Goal: Task Accomplishment & Management: Complete application form

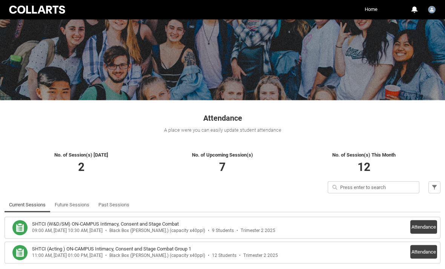
scroll to position [50, 0]
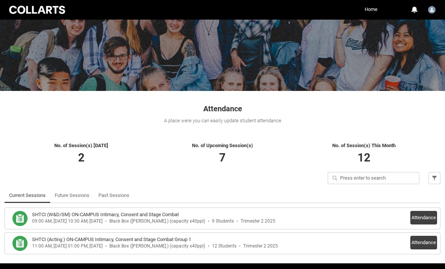
click at [313, 214] on div "SHTCI (W&D/SM) ON-CAMPUS Intimacy, Consent and Stage Combat" at bounding box center [196, 215] width 329 height 8
click at [425, 217] on button "Attendance" at bounding box center [423, 218] width 27 height 14
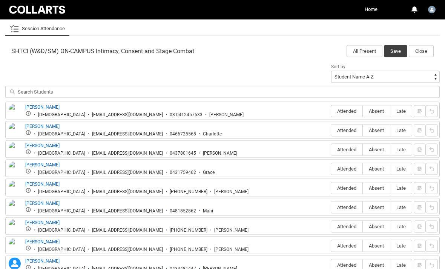
scroll to position [226, 0]
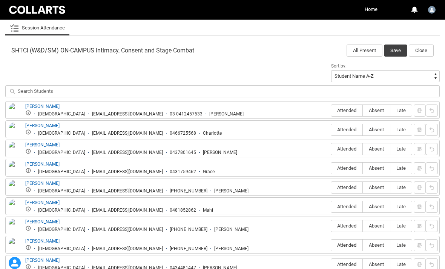
click at [345, 243] on span "Attended" at bounding box center [346, 245] width 31 height 6
click at [331, 244] on input "Attended" at bounding box center [330, 244] width 0 height 0
type lightning-radio-group "Attended"
radio input "true"
click at [344, 148] on span "Attended" at bounding box center [346, 149] width 31 height 6
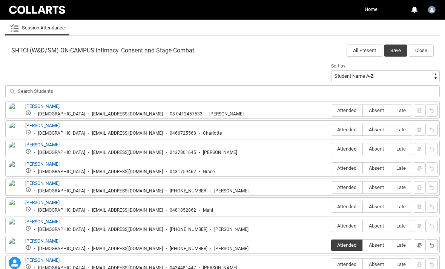
click at [331, 148] on input "Attended" at bounding box center [330, 148] width 0 height 0
type lightning-radio-group "Attended"
radio input "true"
click at [343, 185] on span "Attended" at bounding box center [346, 187] width 31 height 6
click at [331, 187] on input "Attended" at bounding box center [330, 187] width 0 height 0
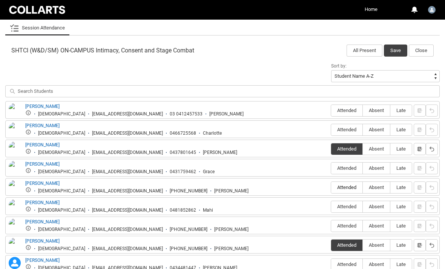
type lightning-radio-group "Attended"
radio input "true"
click at [379, 111] on span "Absent" at bounding box center [375, 110] width 27 height 6
click at [362, 110] on input "Absent" at bounding box center [362, 110] width 0 height 0
type lightning-radio-group "Absent"
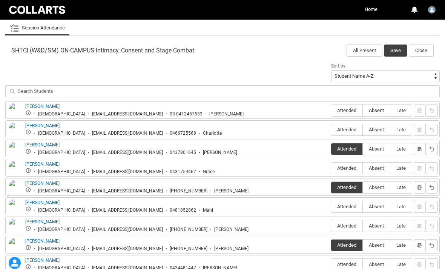
radio input "true"
click at [379, 130] on span "Absent" at bounding box center [375, 130] width 27 height 6
click at [362, 130] on input "Absent" at bounding box center [362, 129] width 0 height 0
type lightning-radio-group "Absent"
radio input "true"
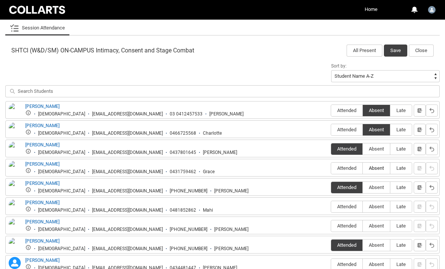
click at [377, 169] on span "Absent" at bounding box center [375, 168] width 27 height 6
click at [362, 168] on input "Absent" at bounding box center [362, 168] width 0 height 0
type lightning-radio-group "Absent"
radio input "true"
click at [378, 206] on span "Absent" at bounding box center [375, 206] width 27 height 6
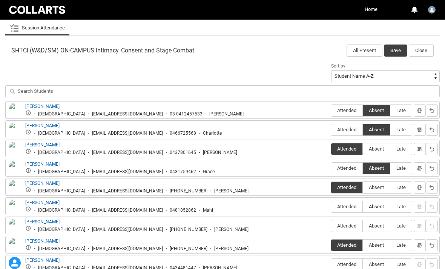
click at [362, 206] on input "Absent" at bounding box center [362, 206] width 0 height 0
type lightning-radio-group "Absent"
radio input "true"
click at [377, 225] on span "Absent" at bounding box center [375, 226] width 27 height 6
click at [362, 225] on input "Absent" at bounding box center [362, 225] width 0 height 0
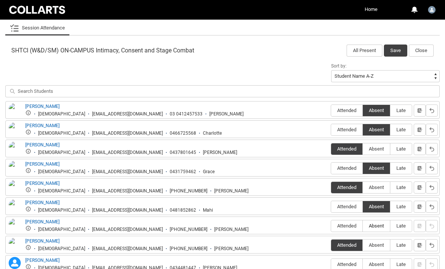
type lightning-radio-group "Absent"
radio input "true"
click at [375, 264] on span "Absent" at bounding box center [375, 264] width 27 height 6
click at [362, 264] on input "Absent" at bounding box center [362, 264] width 0 height 0
type lightning-radio-group "Absent"
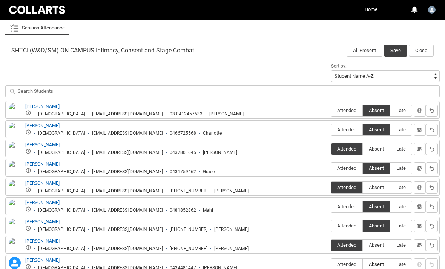
radio input "true"
click at [402, 166] on span "Late" at bounding box center [400, 168] width 21 height 6
click at [390, 168] on input "Late" at bounding box center [390, 168] width 0 height 0
type lightning-radio-group "Late"
radio input "true"
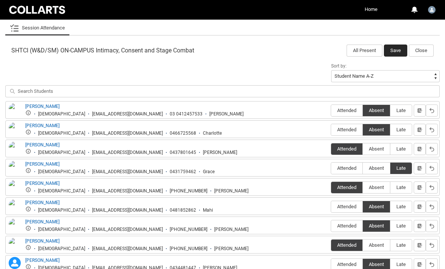
click at [398, 51] on button "Save" at bounding box center [395, 50] width 23 height 12
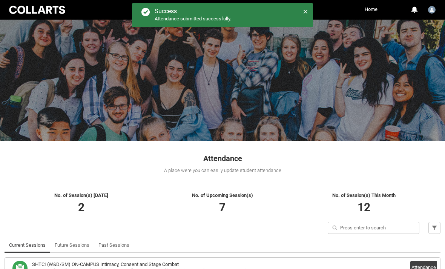
scroll to position [0, 0]
